Goal: Task Accomplishment & Management: Manage account settings

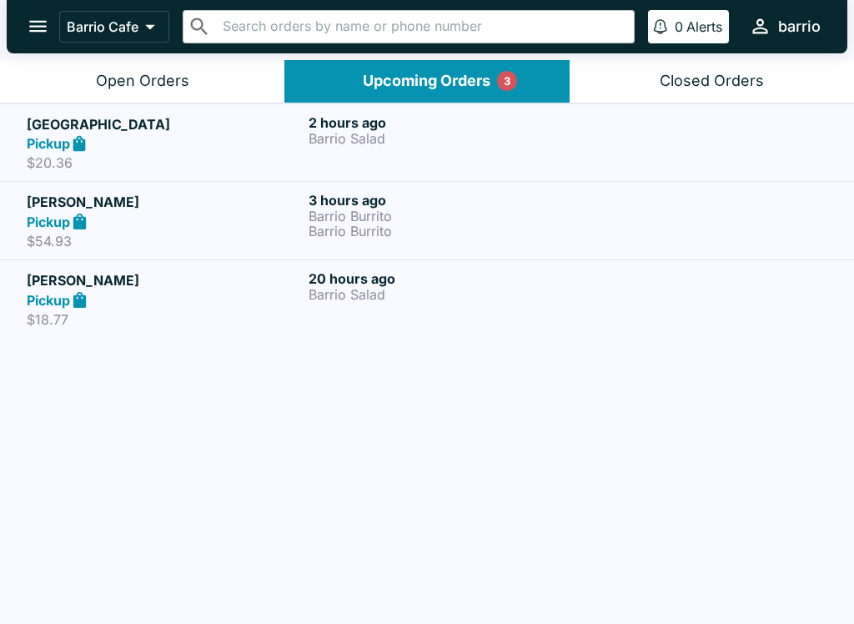
click at [276, 203] on h5 "[PERSON_NAME]" at bounding box center [164, 202] width 275 height 20
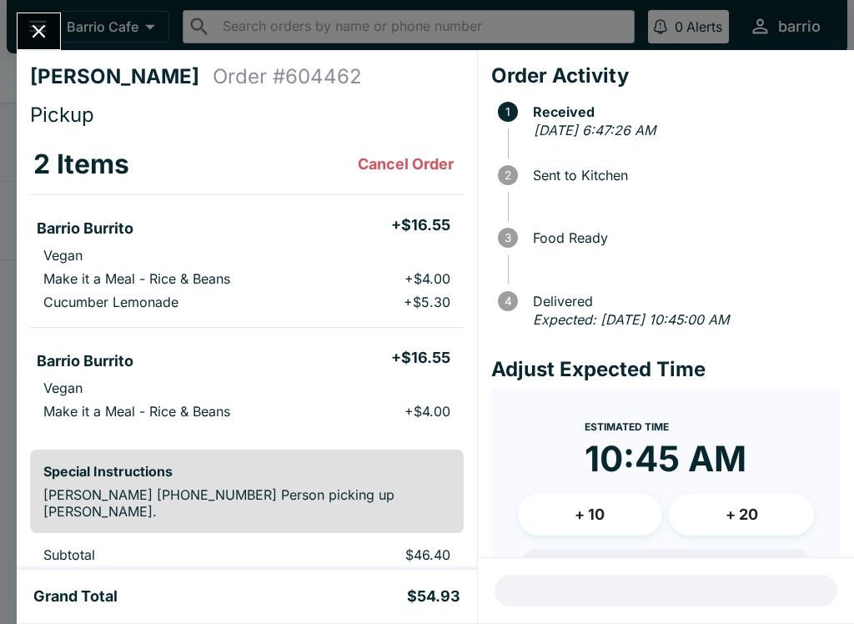
click at [40, 28] on icon "Close" at bounding box center [39, 31] width 23 height 23
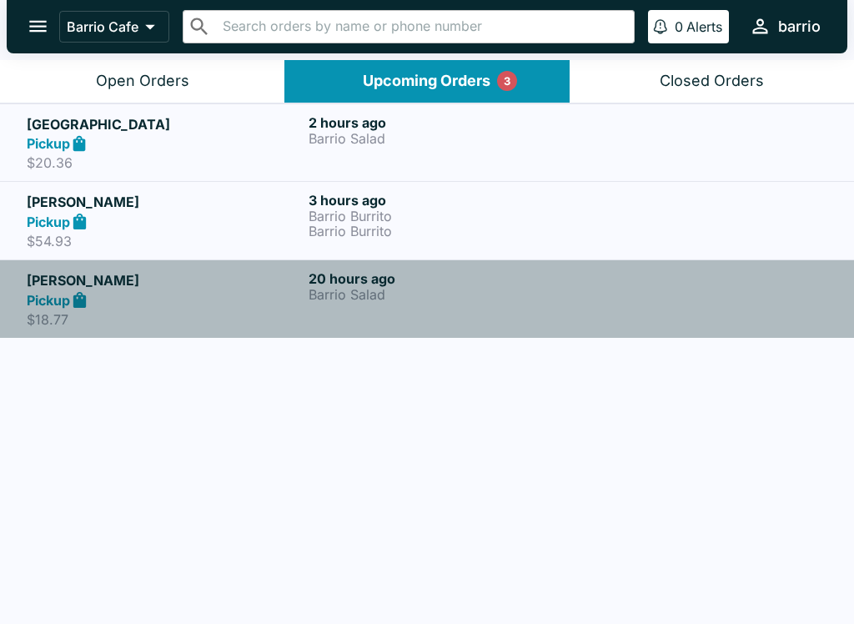
click at [254, 307] on div "Pickup" at bounding box center [164, 299] width 275 height 19
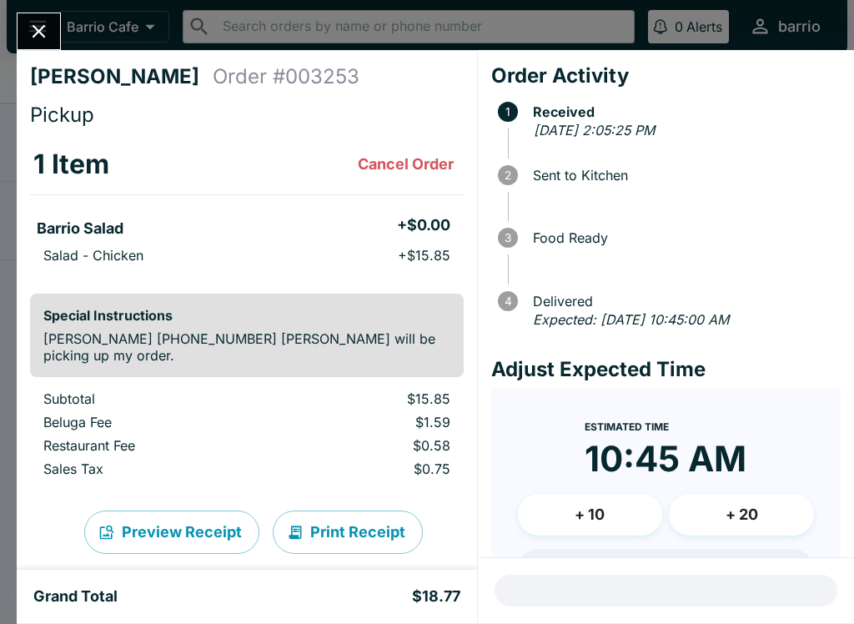
click at [56, 30] on button "Close" at bounding box center [39, 31] width 43 height 36
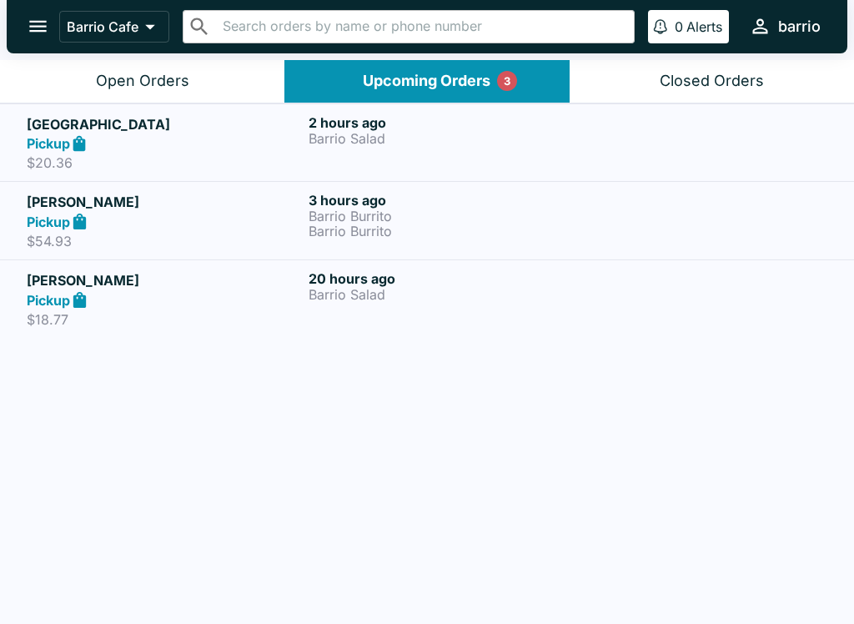
click at [261, 138] on div "Pickup" at bounding box center [164, 143] width 275 height 19
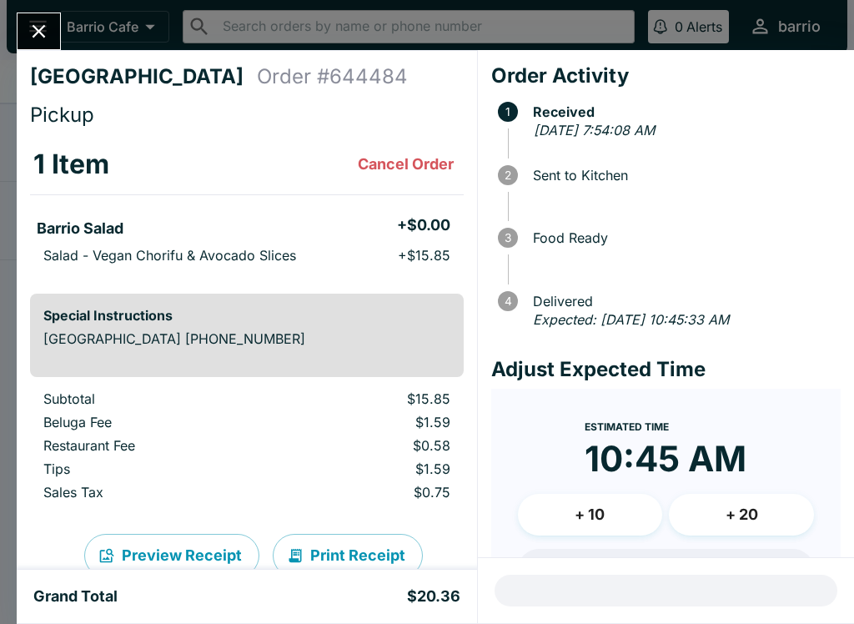
click at [44, 36] on icon "Close" at bounding box center [39, 31] width 13 height 13
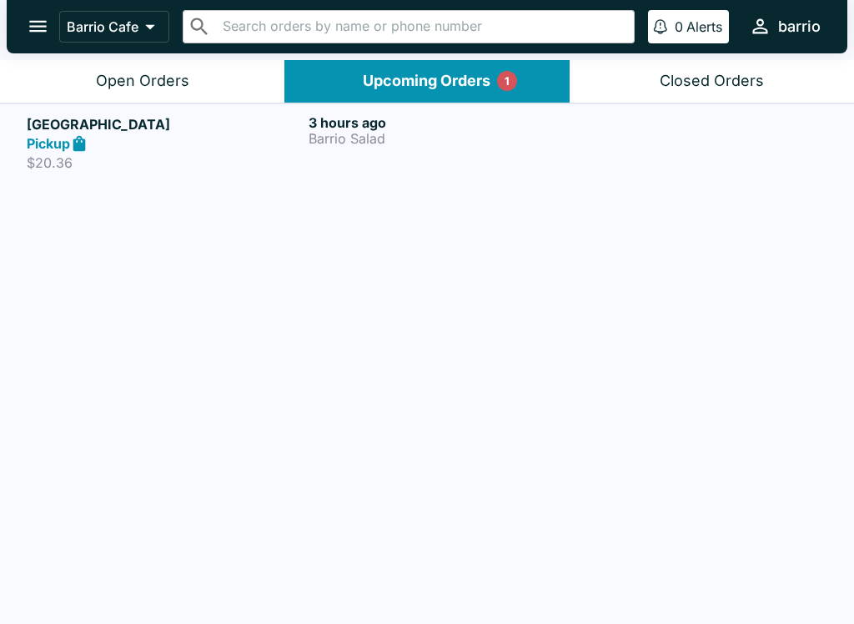
click at [198, 78] on button "Open Orders" at bounding box center [142, 81] width 284 height 43
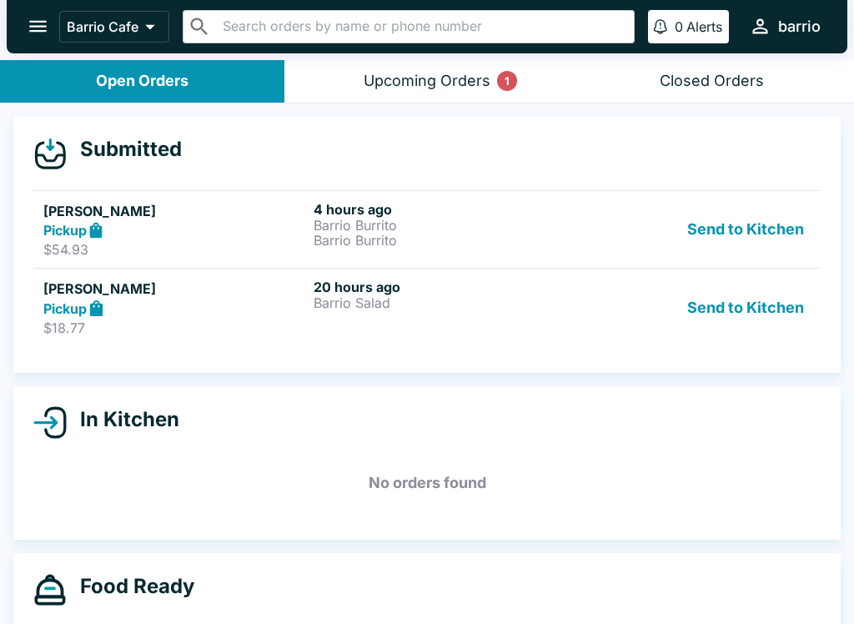
click at [716, 218] on button "Send to Kitchen" at bounding box center [745, 230] width 130 height 58
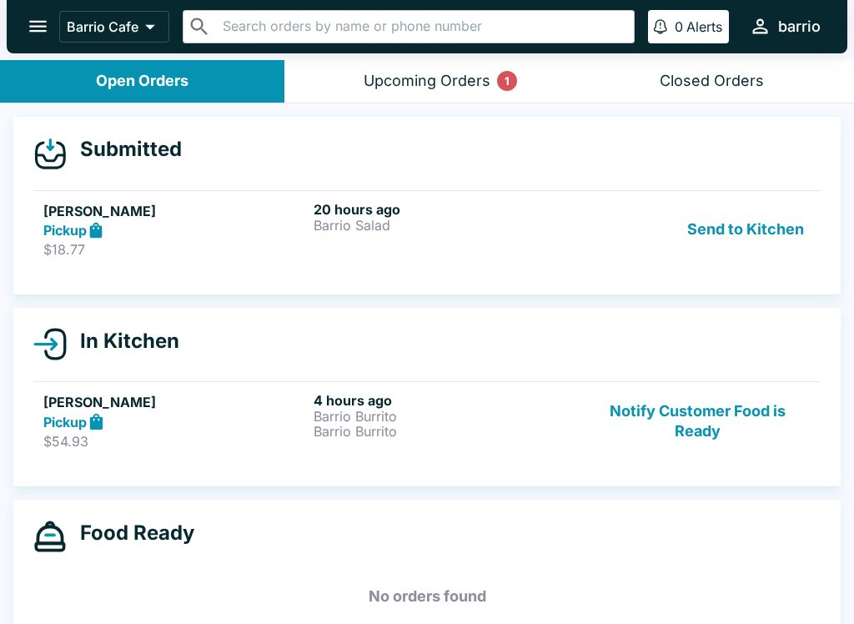
click at [720, 308] on div "In Kitchen [PERSON_NAME] Pickup $54.93 4 hours ago Barrio Burrito Barrio Burrit…" at bounding box center [426, 397] width 827 height 178
click at [711, 219] on button "Send to Kitchen" at bounding box center [745, 230] width 130 height 58
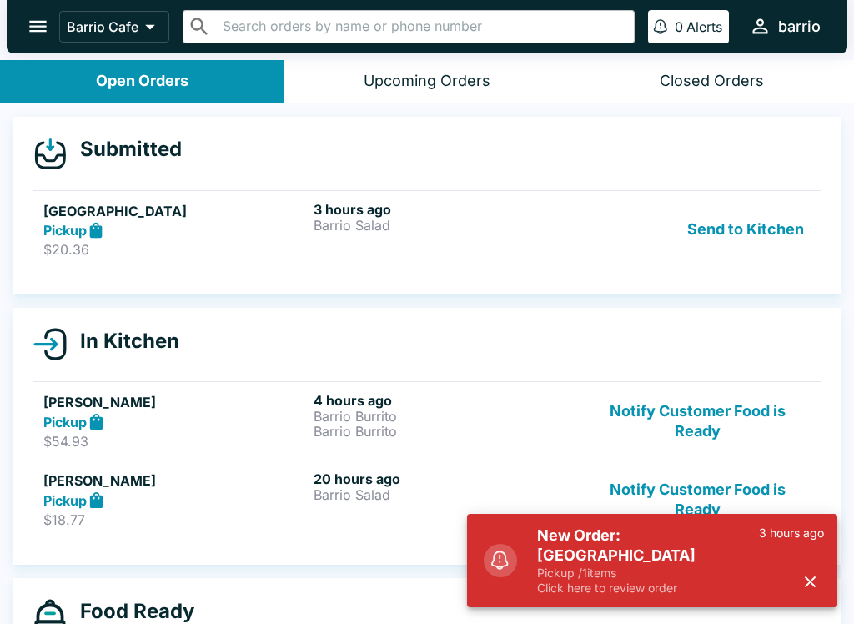
click at [725, 232] on button "Send to Kitchen" at bounding box center [745, 230] width 130 height 58
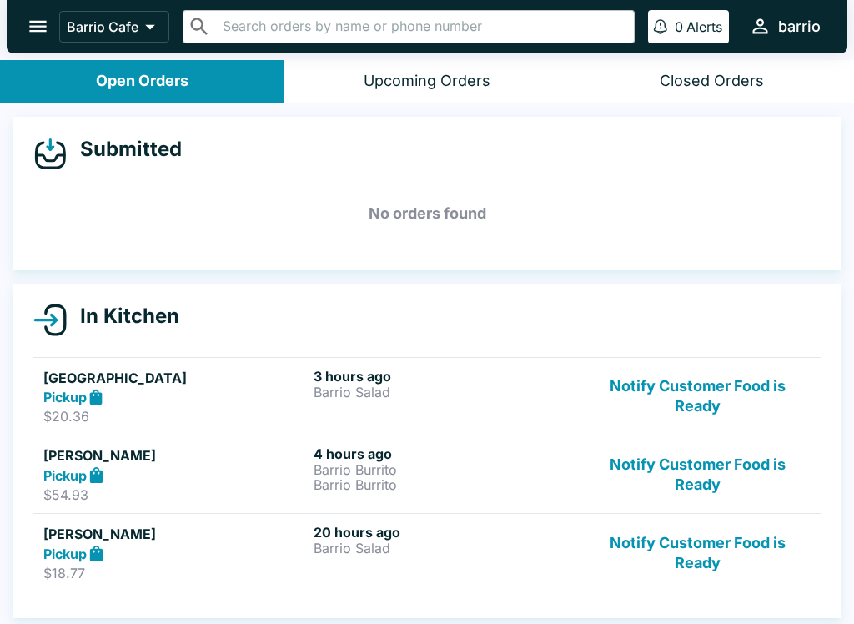
click at [197, 471] on div "Pickup" at bounding box center [174, 474] width 263 height 19
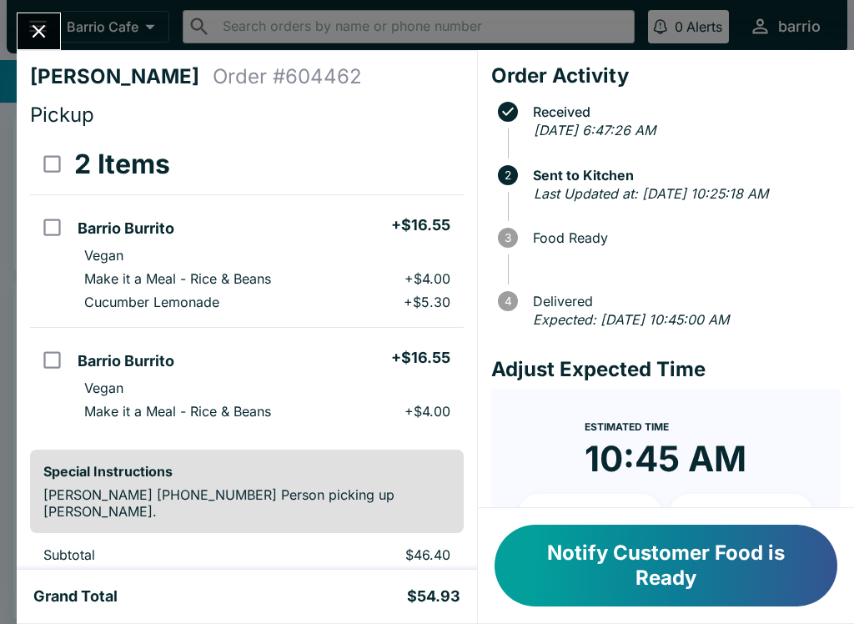
click at [38, 36] on icon "Close" at bounding box center [39, 31] width 23 height 23
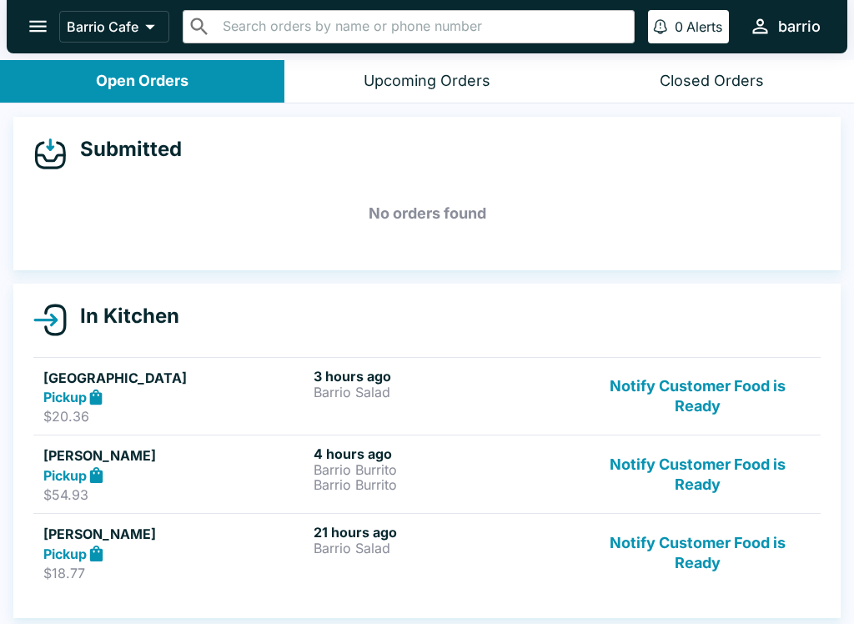
click at [723, 557] on button "Notify Customer Food is Ready" at bounding box center [697, 553] width 226 height 58
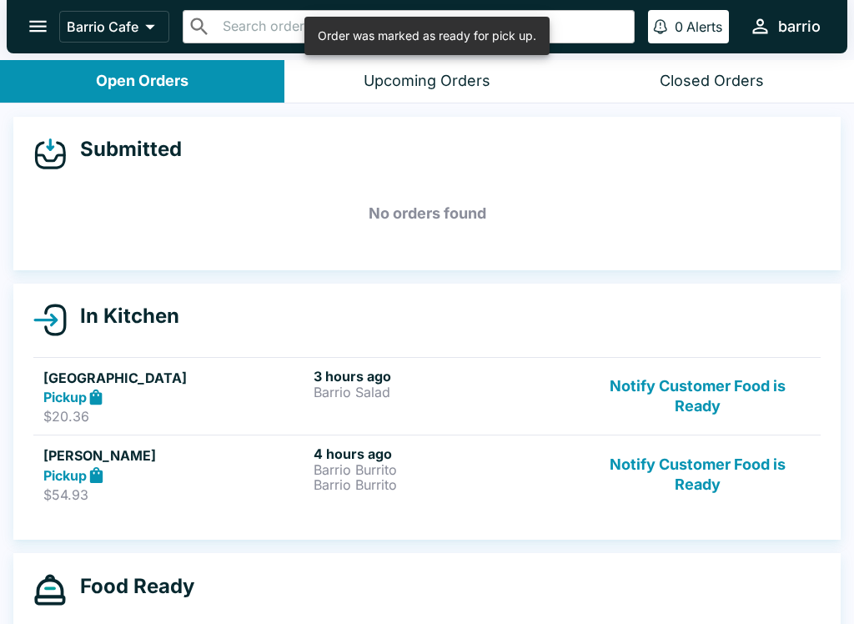
click at [703, 379] on button "Notify Customer Food is Ready" at bounding box center [697, 397] width 226 height 58
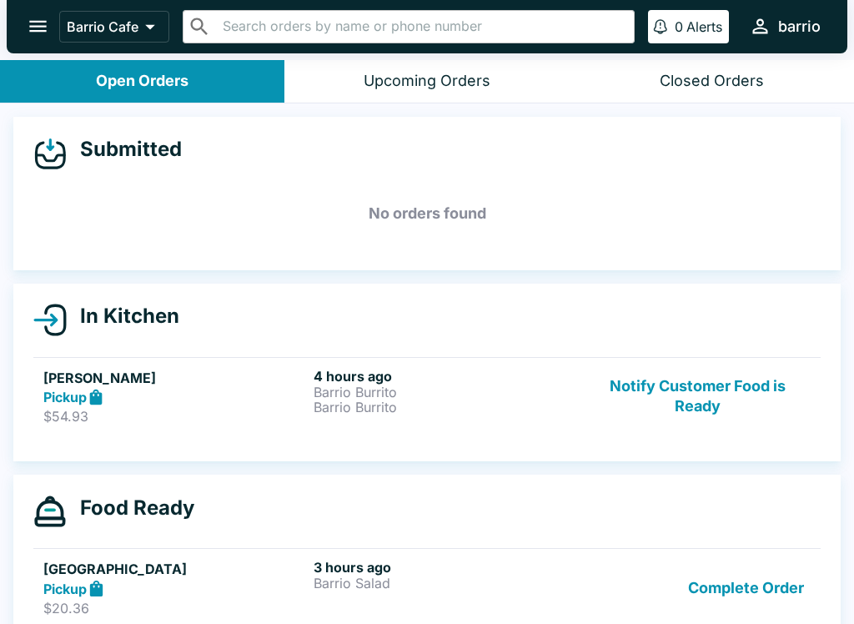
click at [676, 389] on button "Notify Customer Food is Ready" at bounding box center [697, 397] width 226 height 58
